Goal: Task Accomplishment & Management: Use online tool/utility

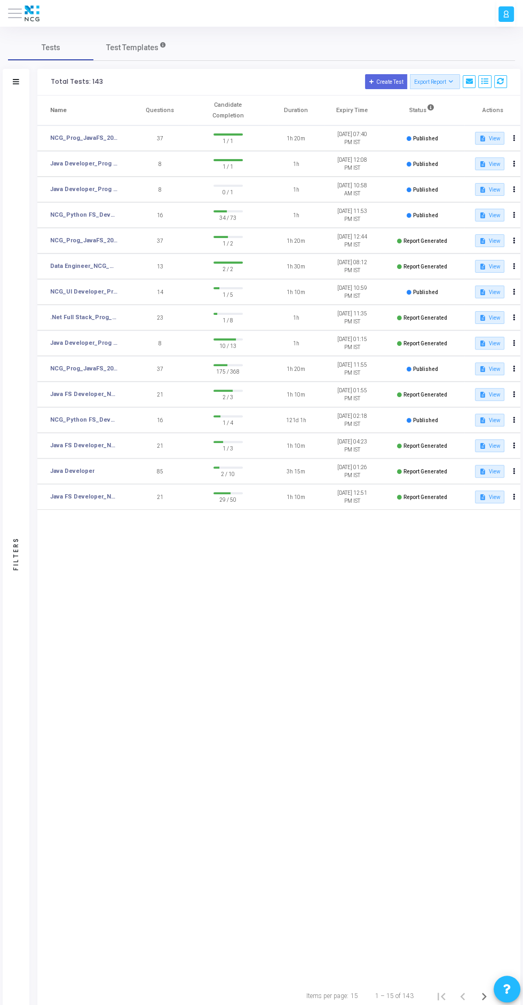
click at [15, 82] on icon at bounding box center [16, 81] width 6 height 5
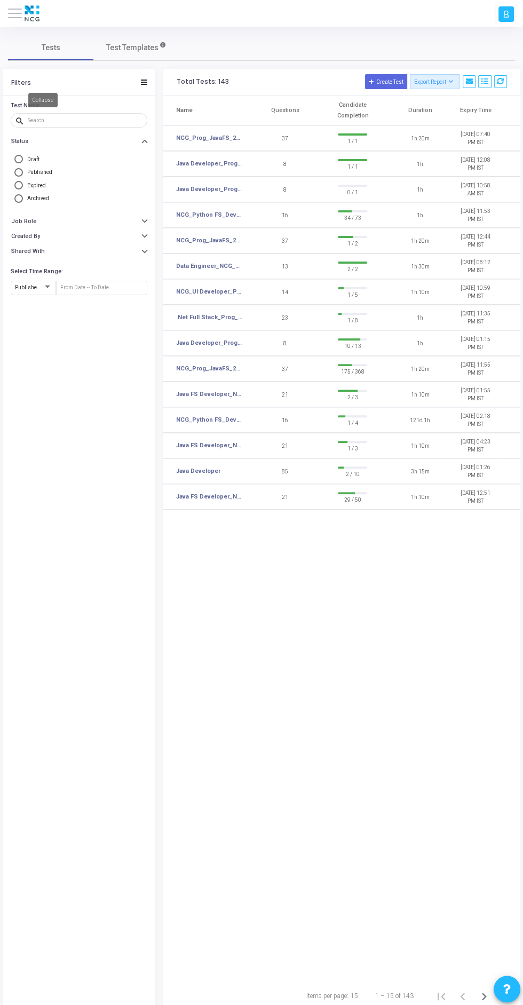
click at [14, 13] on span at bounding box center [15, 13] width 14 height 1
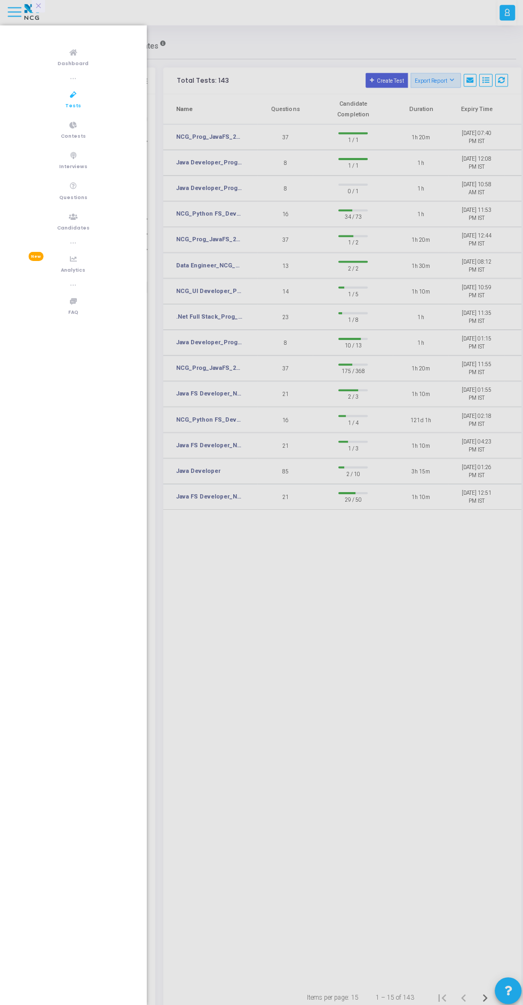
click at [68, 229] on span "Candidates" at bounding box center [73, 229] width 33 height 9
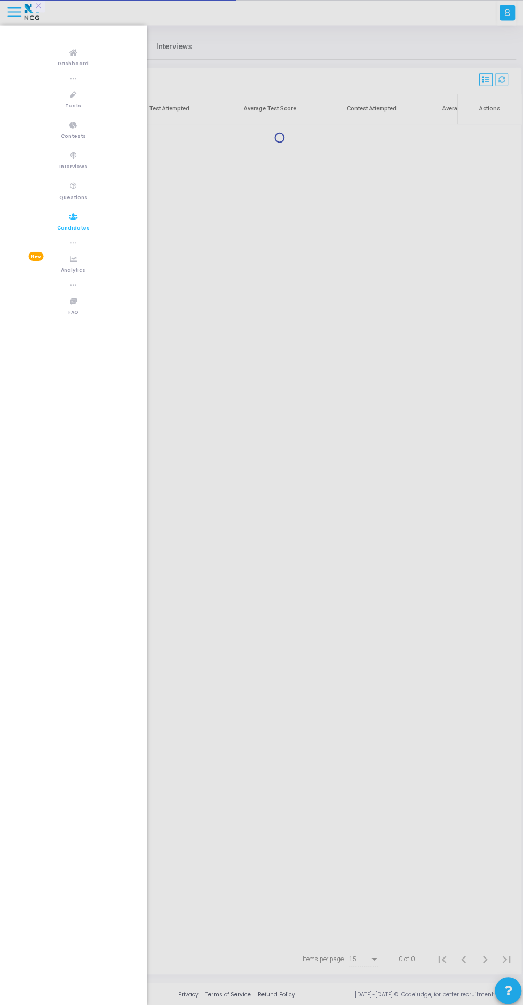
click at [340, 657] on div at bounding box center [261, 502] width 523 height 1005
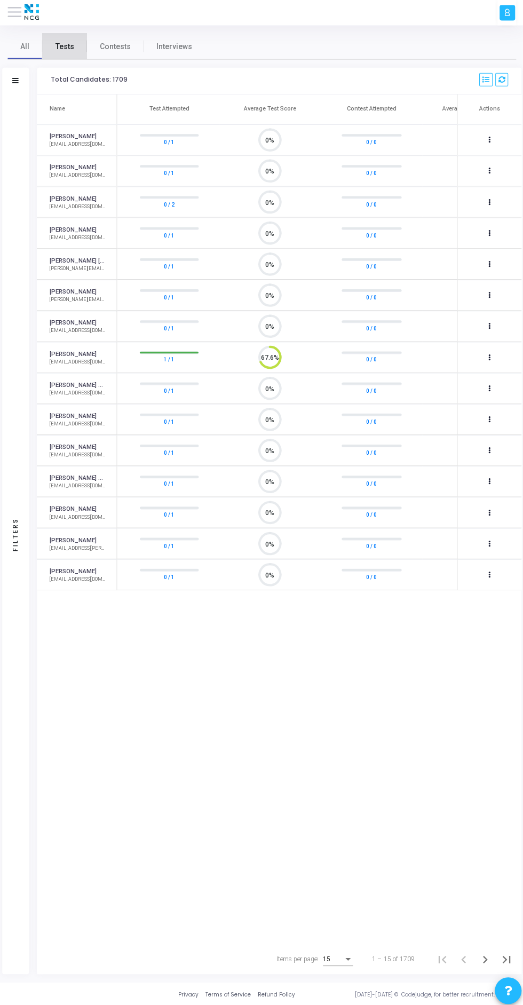
click at [70, 47] on span "Tests" at bounding box center [65, 47] width 19 height 11
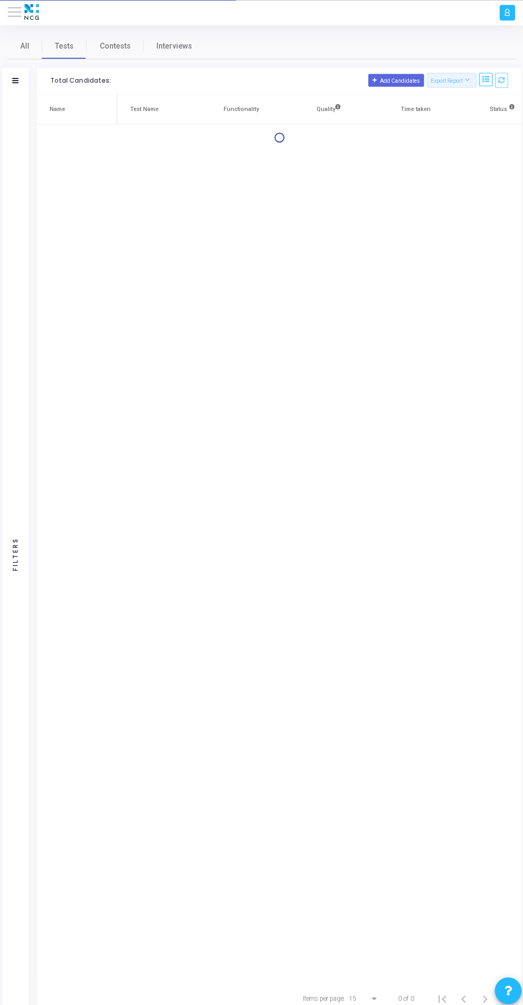
click at [16, 82] on icon at bounding box center [16, 81] width 6 height 5
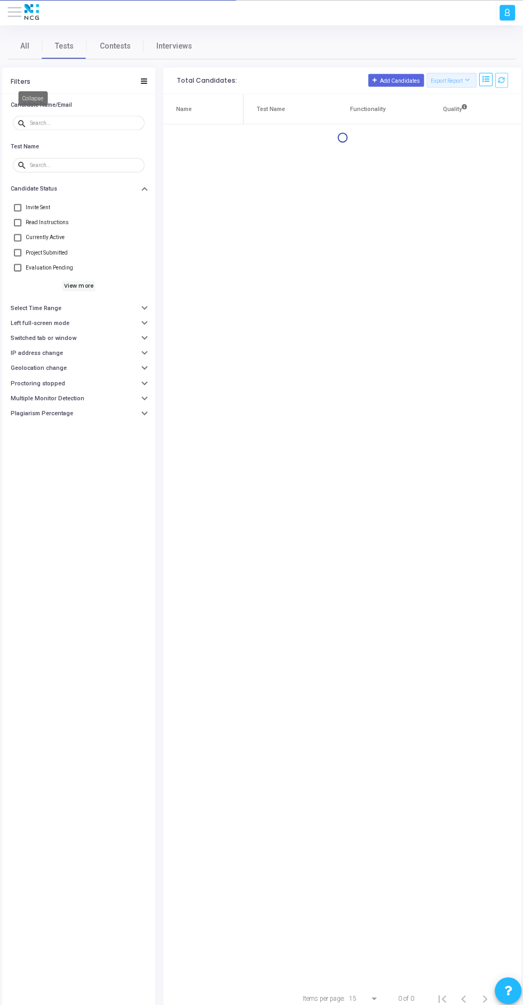
click at [71, 123] on input "text" at bounding box center [85, 124] width 111 height 6
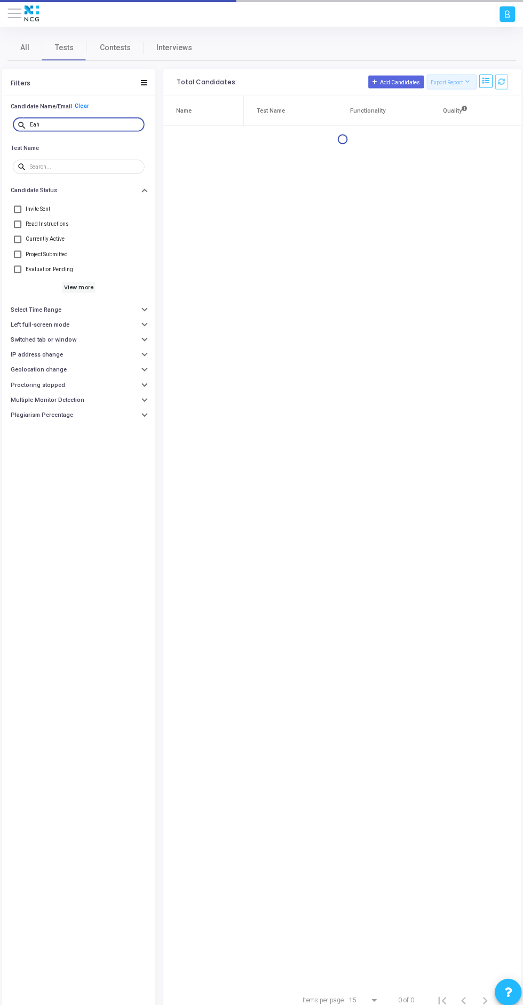
type input "Eaha"
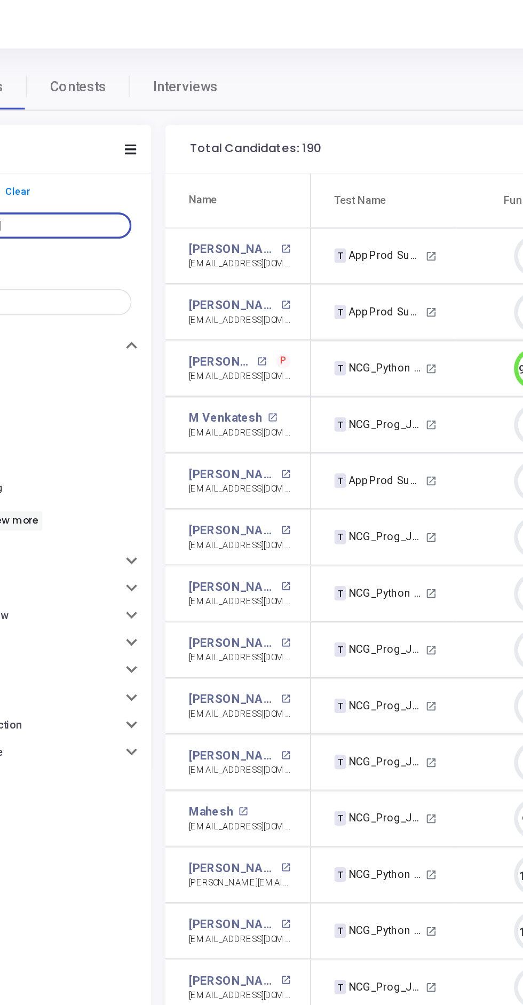
type input "Esha"
